Goal: Information Seeking & Learning: Find specific page/section

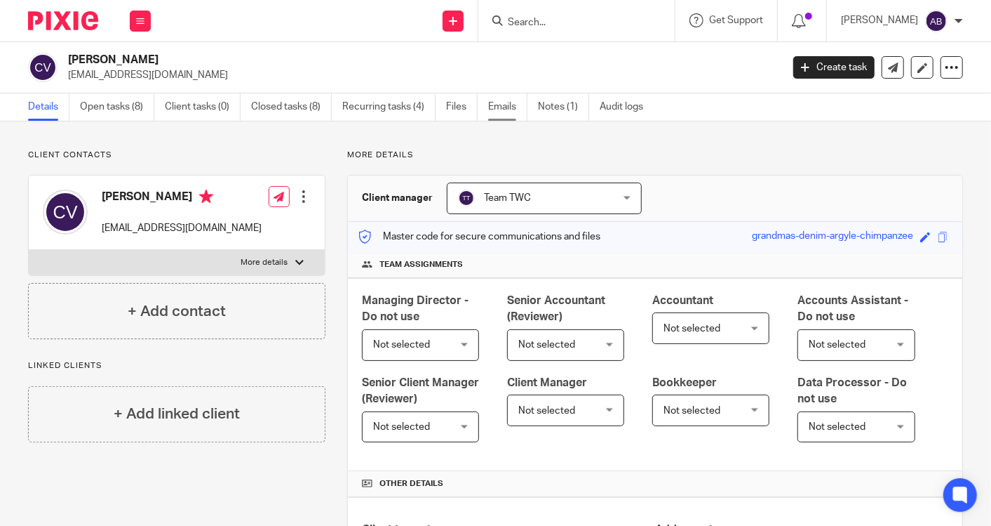
click at [493, 107] on link "Emails" at bounding box center [507, 106] width 39 height 27
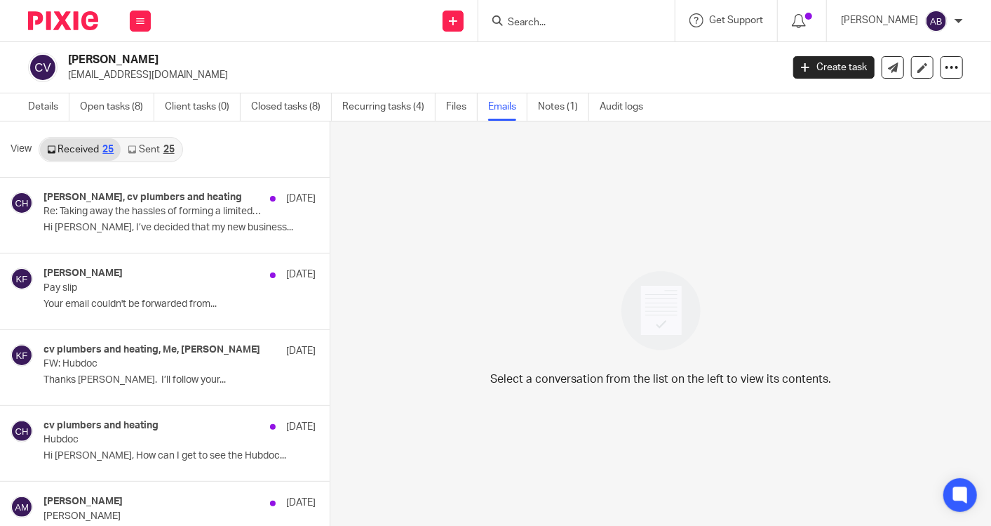
click at [160, 147] on link "Sent 25" at bounding box center [151, 149] width 60 height 22
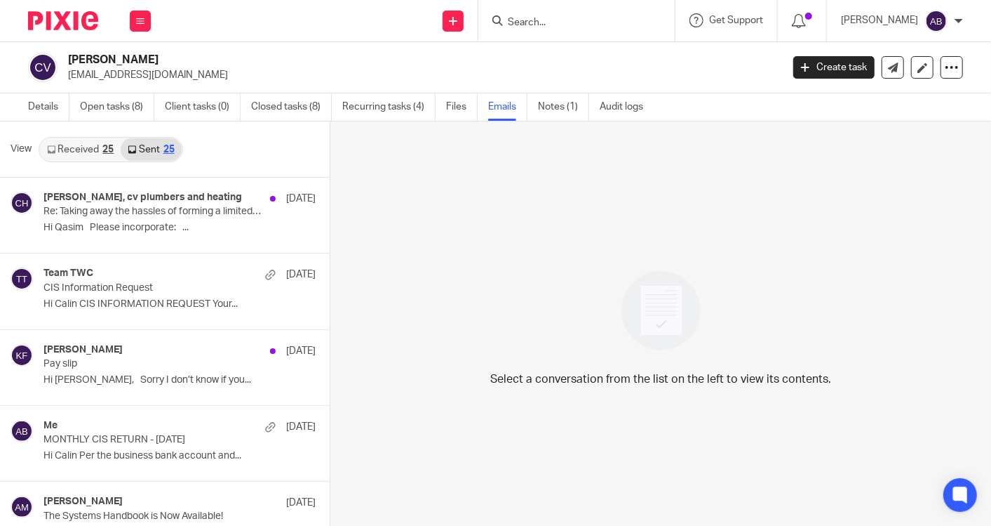
scroll to position [1, 0]
click at [81, 145] on link "Received 25" at bounding box center [80, 148] width 81 height 22
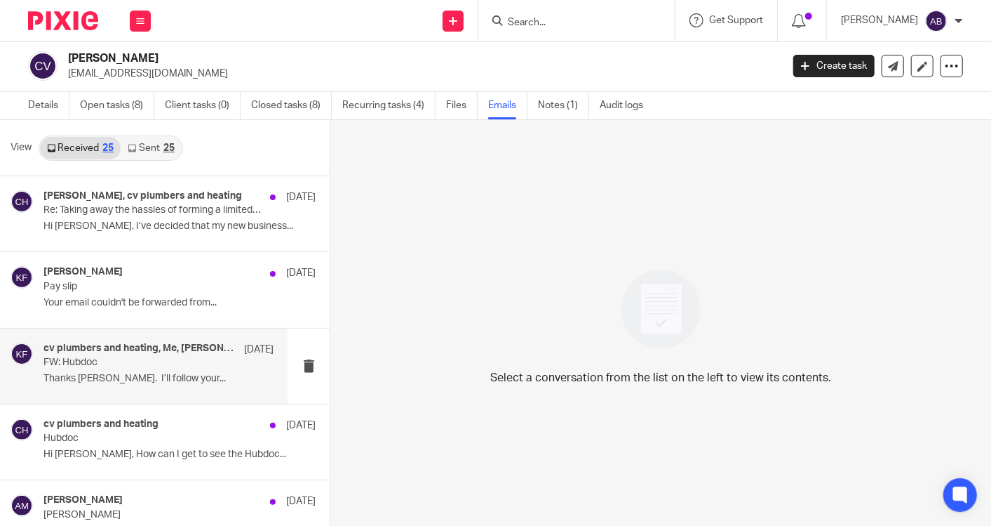
click at [116, 373] on p "Thanks Akshay. I’ll follow your..." at bounding box center [159, 379] width 230 height 12
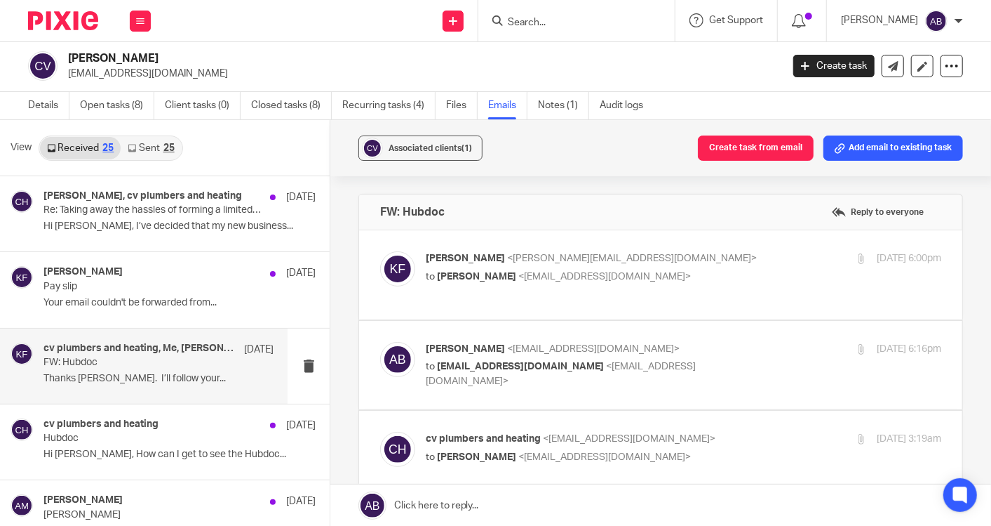
scroll to position [0, 0]
click at [737, 269] on p "to Akshay Bhanushali <akshay@togetherwecount.co.uk>" at bounding box center [598, 276] width 344 height 15
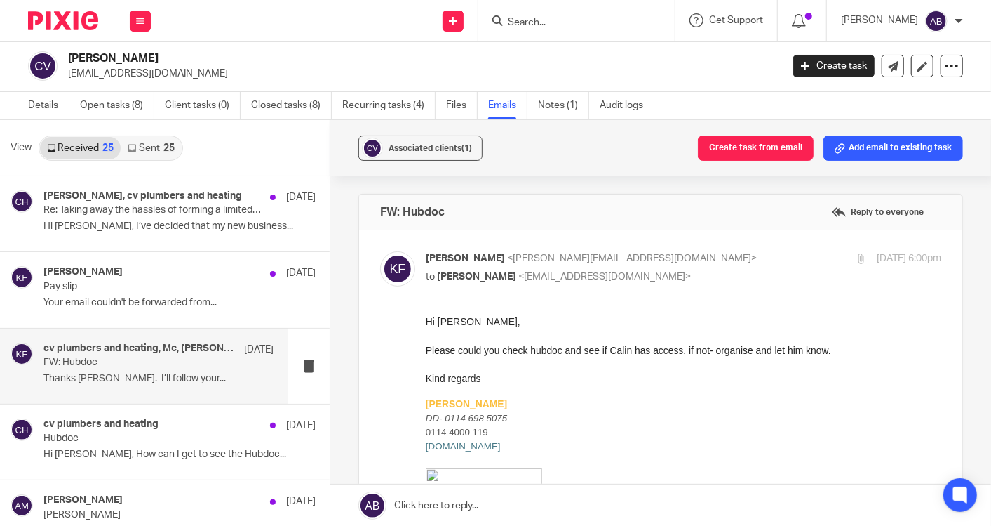
click at [737, 269] on p "to Akshay Bhanushali <akshay@togetherwecount.co.uk>" at bounding box center [598, 276] width 344 height 15
checkbox input "false"
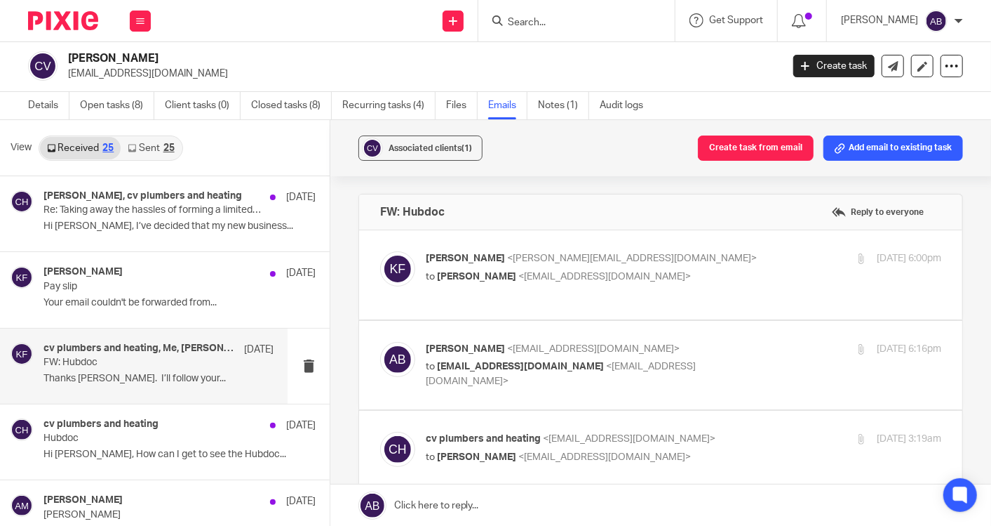
click at [698, 344] on p "Akshay Bhanushali <akshay@togetherwecount.co.uk>" at bounding box center [598, 349] width 344 height 15
checkbox input "true"
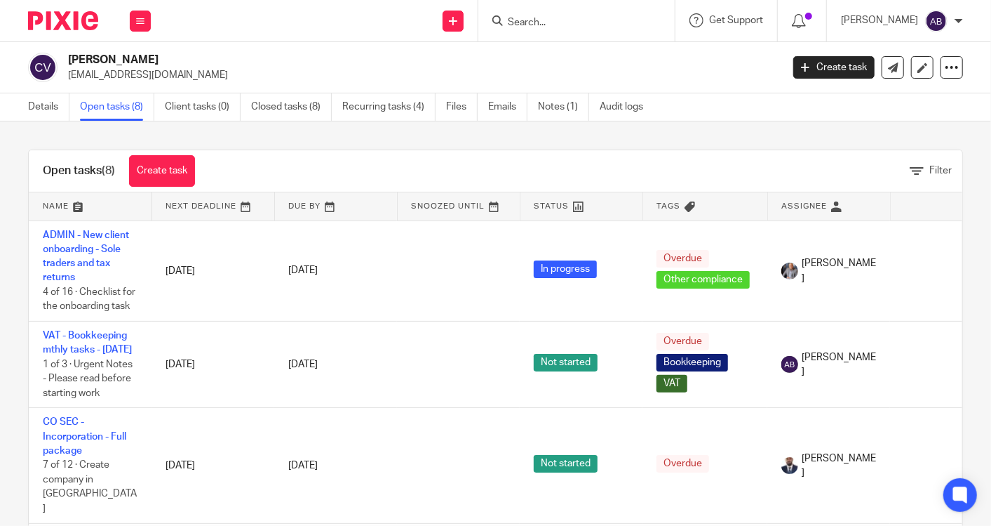
click at [575, 18] on input "Search" at bounding box center [570, 23] width 126 height 13
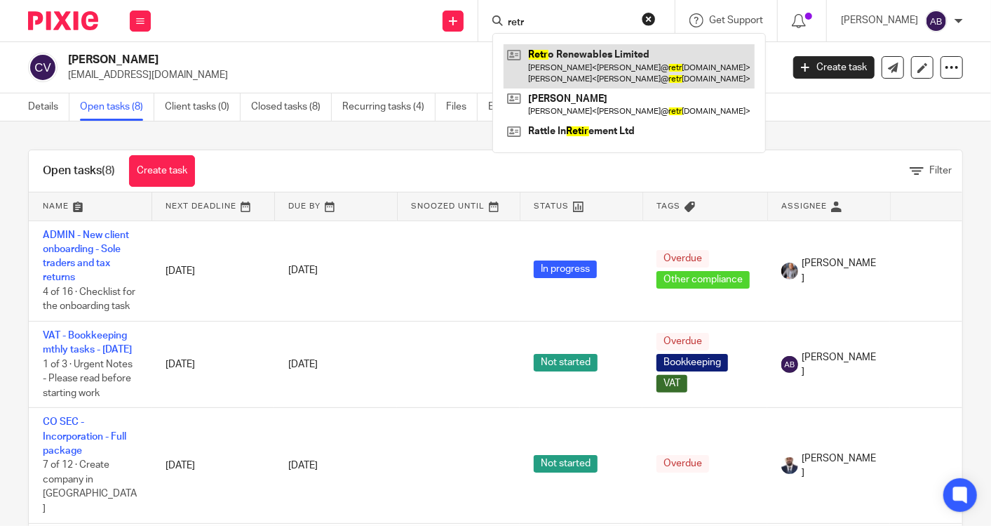
type input "retr"
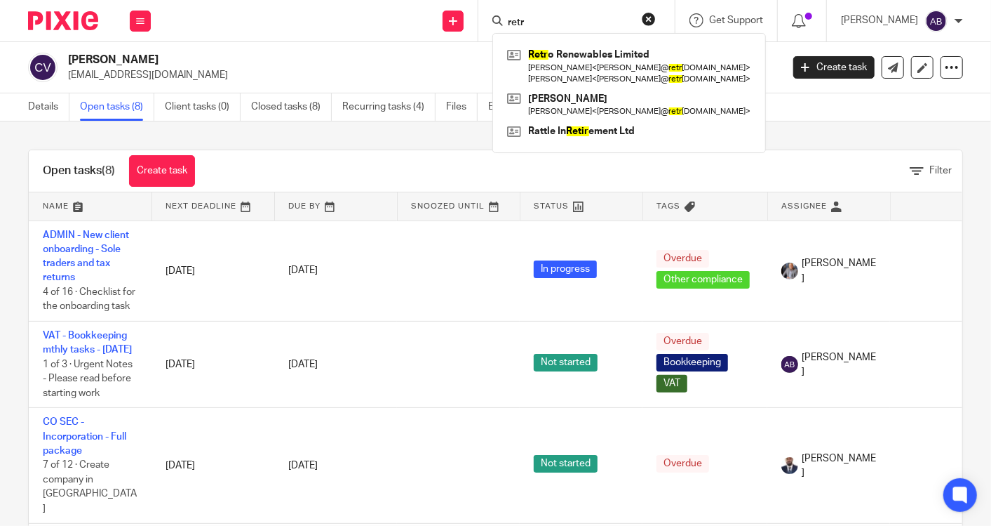
drag, startPoint x: 592, startPoint y: 61, endPoint x: 607, endPoint y: 38, distance: 27.4
click at [592, 61] on link at bounding box center [629, 66] width 251 height 44
